Goal: Information Seeking & Learning: Learn about a topic

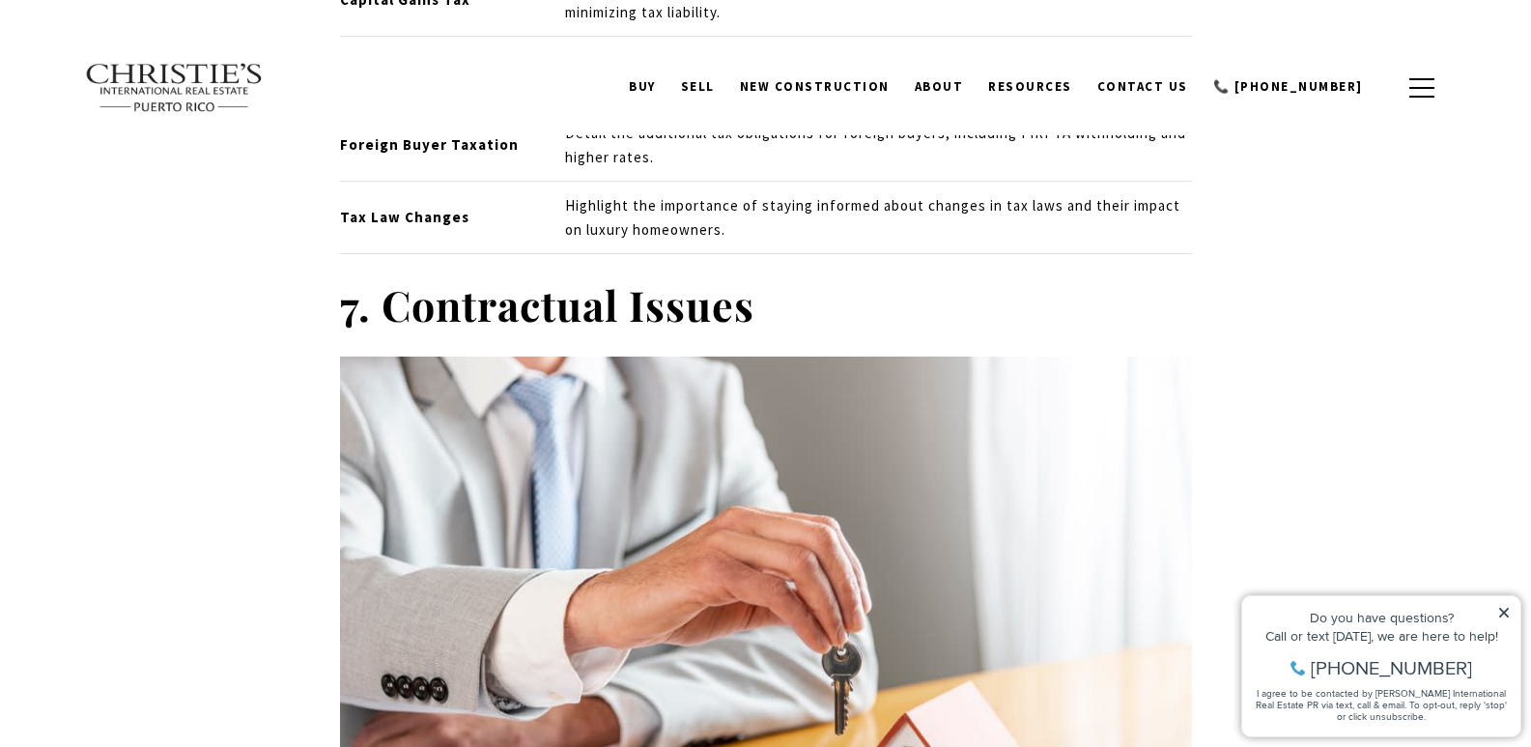
scroll to position [6955, 0]
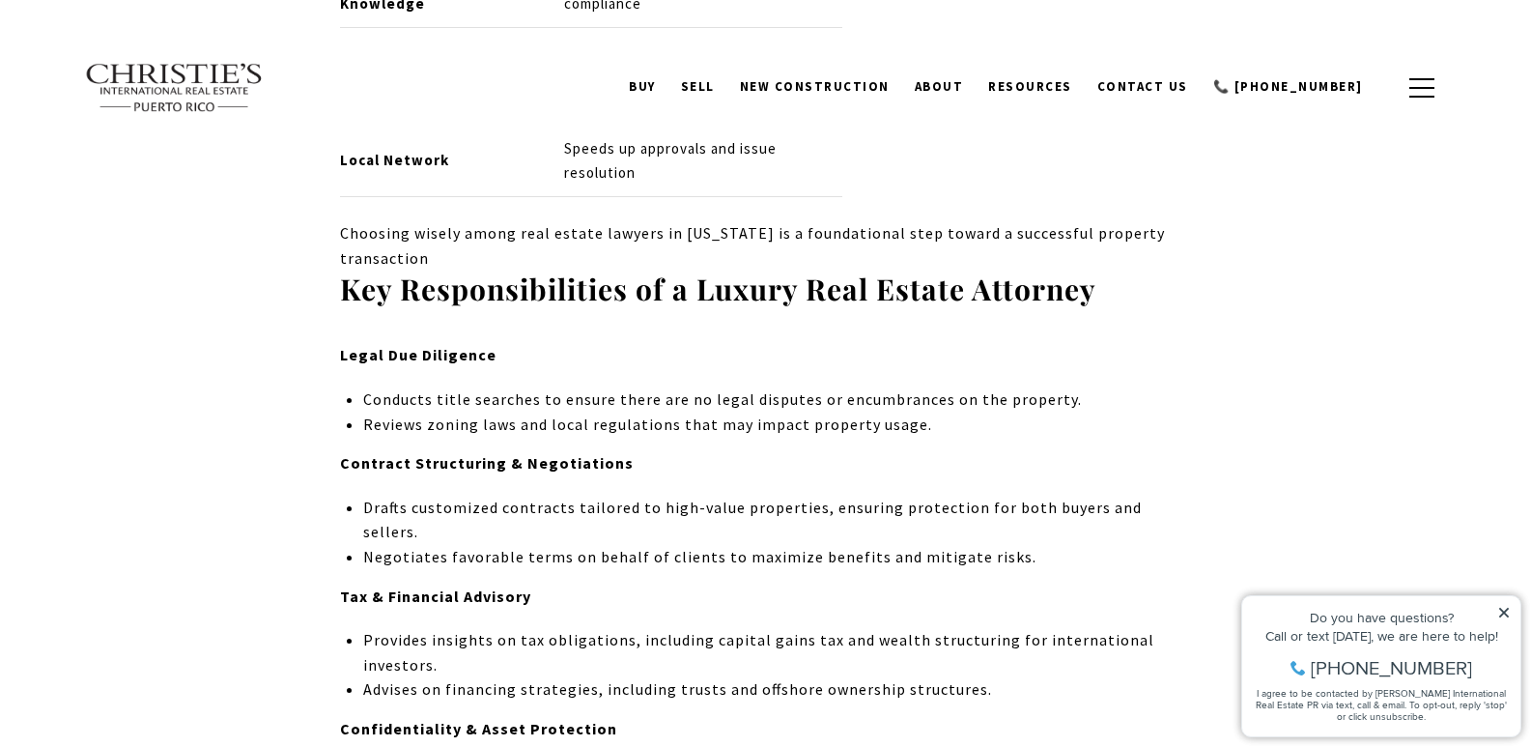
scroll to position [3188, 0]
